Goal: Information Seeking & Learning: Learn about a topic

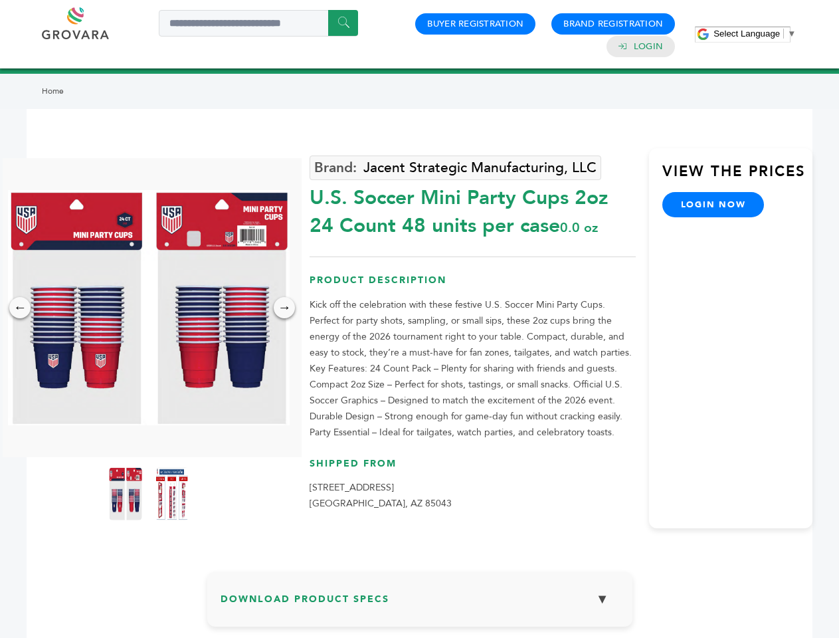
click at [755, 33] on span "Select Language" at bounding box center [747, 34] width 66 height 10
click at [149, 308] on img at bounding box center [149, 307] width 282 height 235
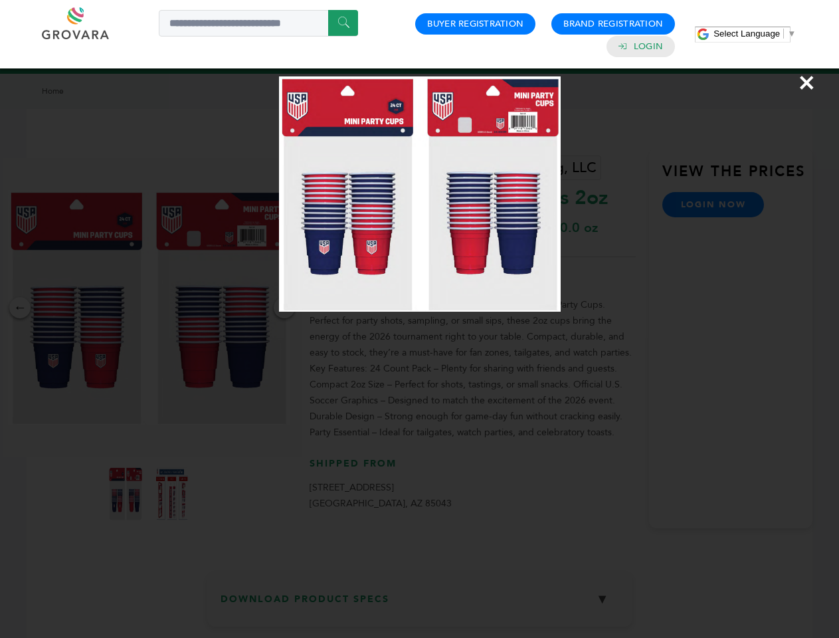
click at [20, 308] on div "×" at bounding box center [419, 319] width 839 height 638
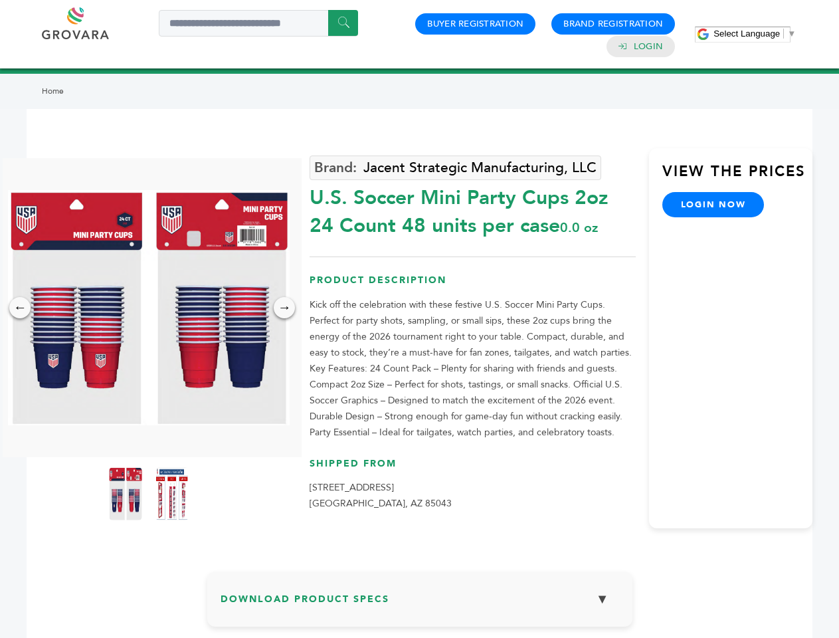
click at [284, 308] on div "→" at bounding box center [284, 307] width 21 height 21
click at [126, 494] on img at bounding box center [125, 493] width 33 height 53
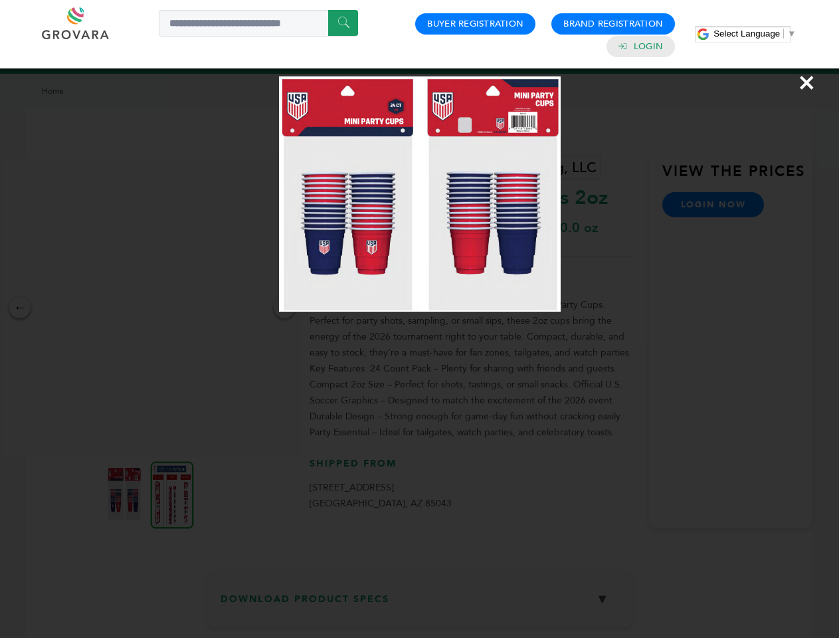
click at [172, 494] on div "×" at bounding box center [419, 319] width 839 height 638
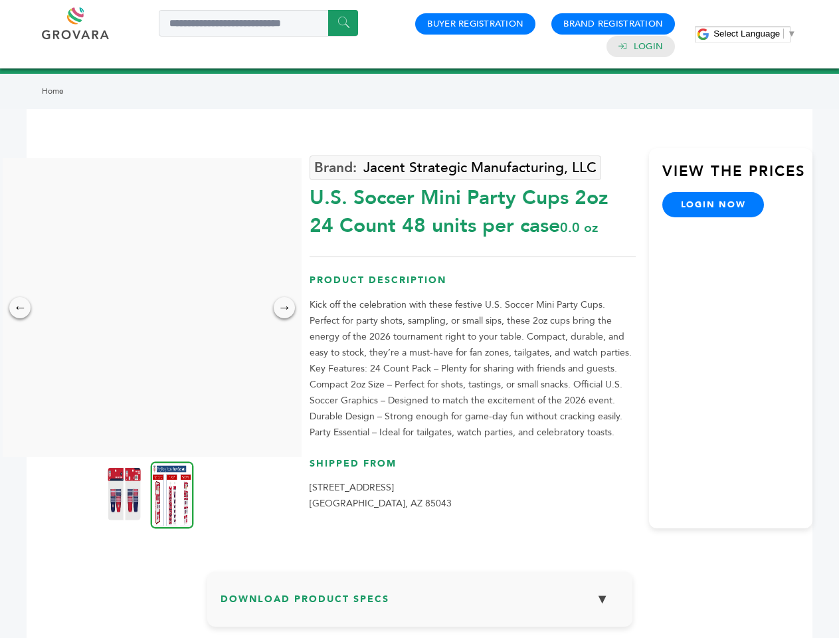
click at [420, 604] on h3 "Download Product Specs ▼" at bounding box center [420, 604] width 399 height 39
